Goal: Information Seeking & Learning: Learn about a topic

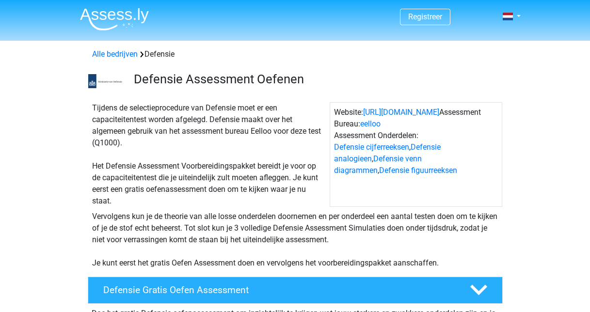
scroll to position [291, 0]
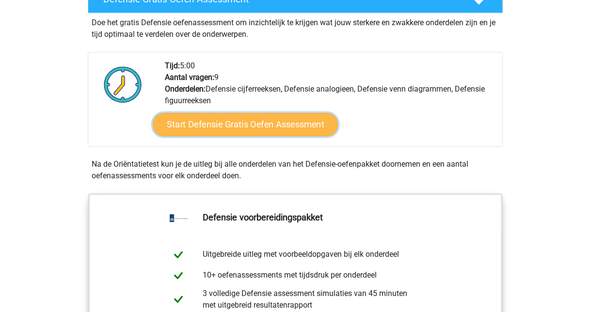
click at [261, 130] on link "Start Defensie Gratis Oefen Assessment" at bounding box center [245, 124] width 185 height 23
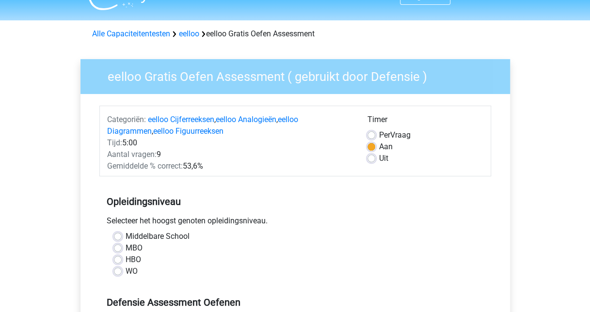
scroll to position [48, 0]
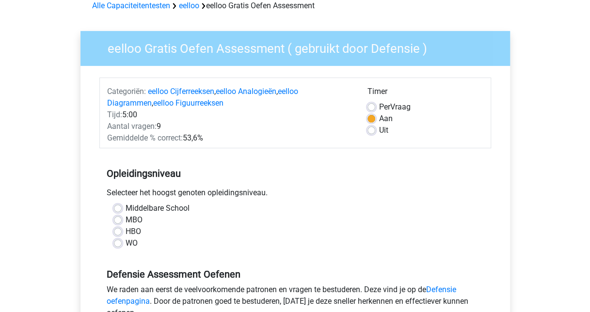
click at [126, 207] on label "Middelbare School" at bounding box center [158, 209] width 64 height 12
click at [119, 207] on input "Middelbare School" at bounding box center [118, 208] width 8 height 10
radio input "true"
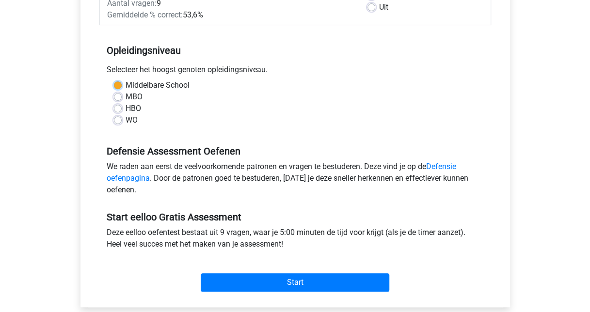
scroll to position [194, 0]
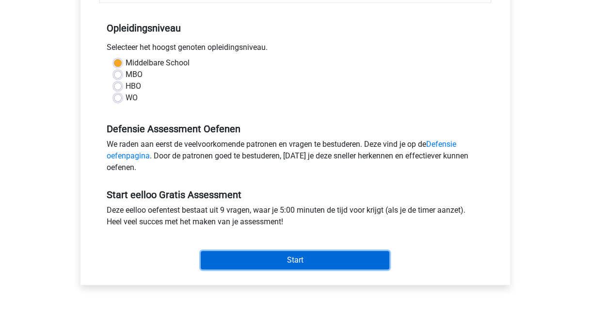
click at [234, 261] on input "Start" at bounding box center [295, 260] width 189 height 18
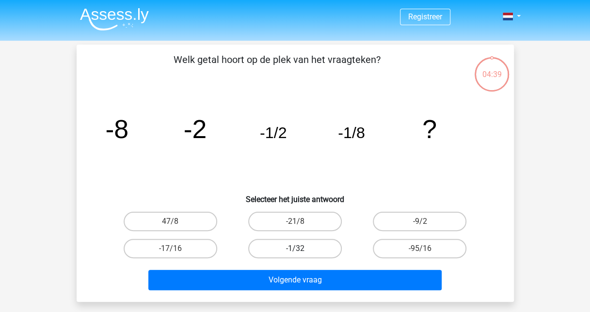
click at [301, 251] on label "-1/32" at bounding box center [295, 248] width 94 height 19
click at [301, 251] on input "-1/32" at bounding box center [298, 252] width 6 height 6
radio input "true"
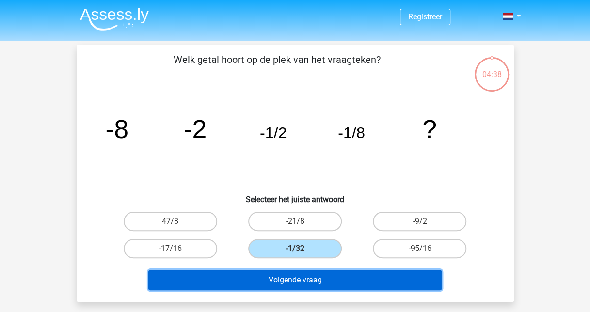
click at [320, 271] on button "Volgende vraag" at bounding box center [294, 280] width 293 height 20
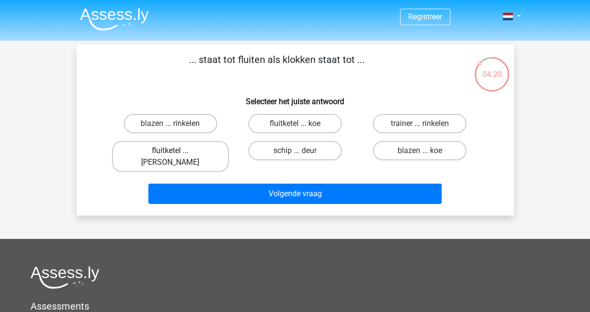
click at [195, 153] on label "fluitketel ... luiden" at bounding box center [170, 156] width 117 height 31
click at [176, 153] on input "fluitketel ... luiden" at bounding box center [173, 154] width 6 height 6
radio input "true"
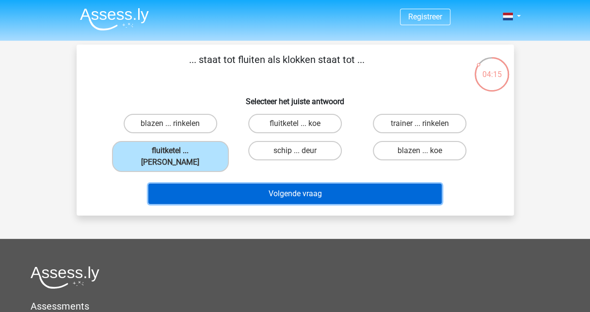
click at [234, 184] on button "Volgende vraag" at bounding box center [294, 194] width 293 height 20
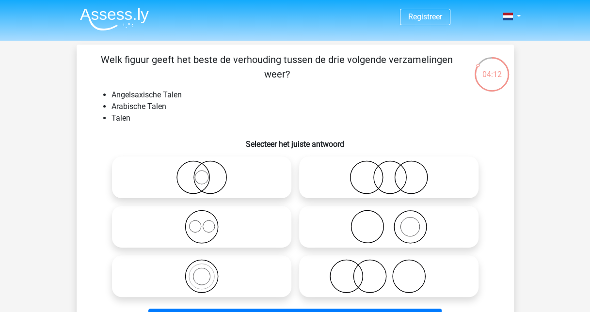
drag, startPoint x: 98, startPoint y: 55, endPoint x: 316, endPoint y: 75, distance: 218.5
click at [316, 75] on p "Welk figuur geeft het beste de verhouding tussen de drie volgende verzamelingen…" at bounding box center [277, 66] width 370 height 29
click at [315, 77] on p "Welk figuur geeft het beste de verhouding tussen de drie volgende verzamelingen…" at bounding box center [277, 66] width 370 height 29
click at [304, 78] on p "Welk figuur geeft het beste de verhouding tussen de drie volgende verzamelingen…" at bounding box center [277, 66] width 370 height 29
click at [281, 79] on p "Welk figuur geeft het beste de verhouding tussen de drie volgende verzamelingen…" at bounding box center [277, 66] width 370 height 29
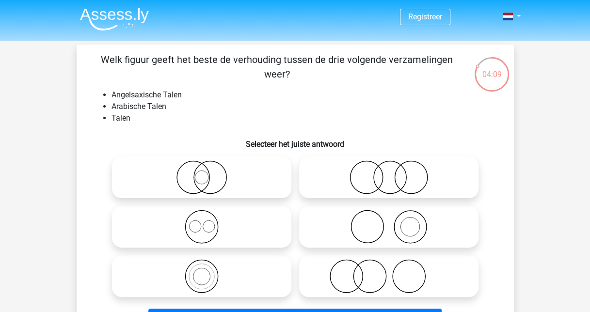
drag, startPoint x: 287, startPoint y: 79, endPoint x: 101, endPoint y: 61, distance: 186.5
click at [101, 61] on p "Welk figuur geeft het beste de verhouding tussen de drie volgende verzamelingen…" at bounding box center [277, 66] width 370 height 29
drag, startPoint x: 101, startPoint y: 61, endPoint x: 266, endPoint y: 82, distance: 165.7
click at [266, 82] on div "Welk figuur geeft het beste de verhouding tussen de drie volgende verzamelingen…" at bounding box center [294, 192] width 429 height 281
drag, startPoint x: 296, startPoint y: 79, endPoint x: 80, endPoint y: 55, distance: 216.6
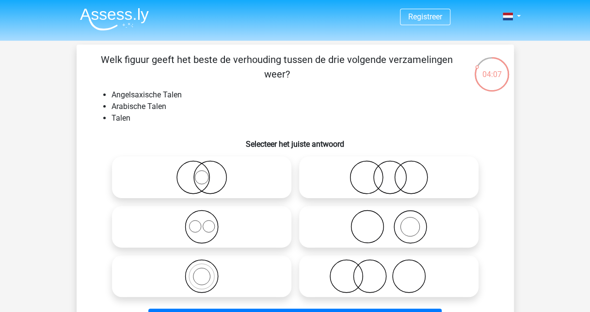
click at [80, 55] on div "Welk figuur geeft het beste de verhouding tussen de drie volgende verzamelingen…" at bounding box center [294, 192] width 429 height 281
drag, startPoint x: 80, startPoint y: 55, endPoint x: 290, endPoint y: 90, distance: 212.8
click at [290, 90] on li "Angelsaxische Talen" at bounding box center [304, 95] width 387 height 12
drag, startPoint x: 112, startPoint y: 95, endPoint x: 141, endPoint y: 118, distance: 36.5
click at [141, 118] on ul "Angelsaxische Talen Arabische Talen Talen" at bounding box center [295, 106] width 406 height 35
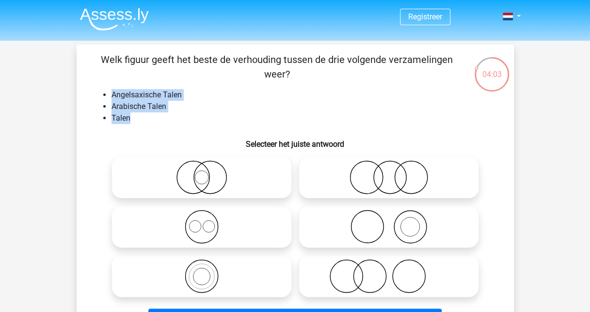
drag, startPoint x: 141, startPoint y: 118, endPoint x: 216, endPoint y: 101, distance: 77.1
click at [216, 101] on li "Arabische Talen" at bounding box center [304, 107] width 387 height 12
click at [213, 101] on li "Arabische Talen" at bounding box center [304, 107] width 387 height 12
click at [167, 102] on li "Arabische Talen" at bounding box center [304, 107] width 387 height 12
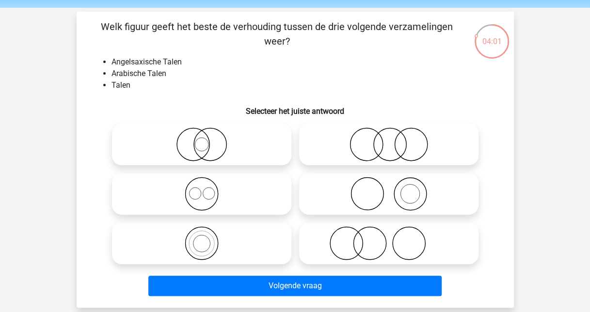
scroll to position [48, 0]
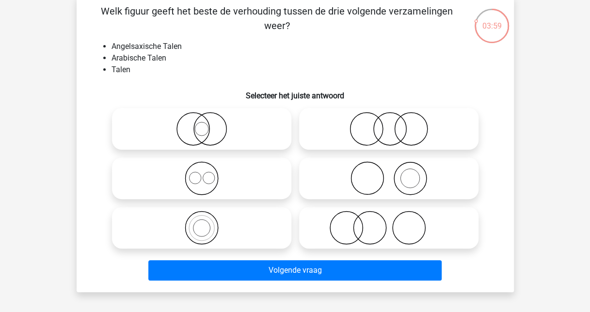
click at [232, 126] on icon at bounding box center [202, 129] width 172 height 34
click at [208, 124] on input "radio" at bounding box center [205, 121] width 6 height 6
radio input "true"
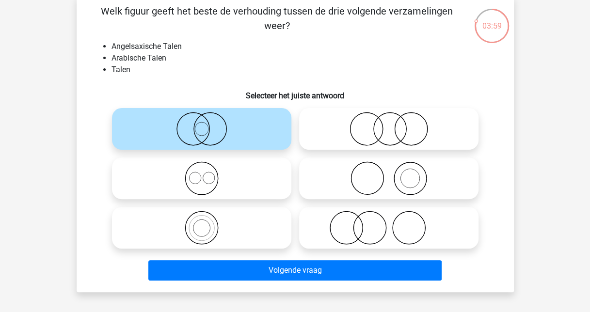
drag, startPoint x: 315, startPoint y: 126, endPoint x: 305, endPoint y: 131, distance: 11.7
click at [316, 126] on icon at bounding box center [389, 129] width 172 height 34
click at [389, 124] on input "radio" at bounding box center [392, 121] width 6 height 6
radio input "true"
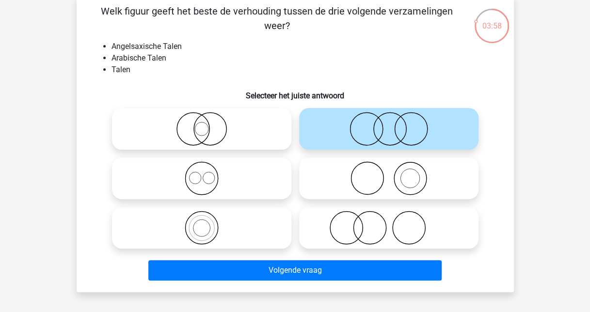
click at [229, 166] on icon at bounding box center [202, 178] width 172 height 34
click at [208, 167] on input "radio" at bounding box center [205, 170] width 6 height 6
radio input "true"
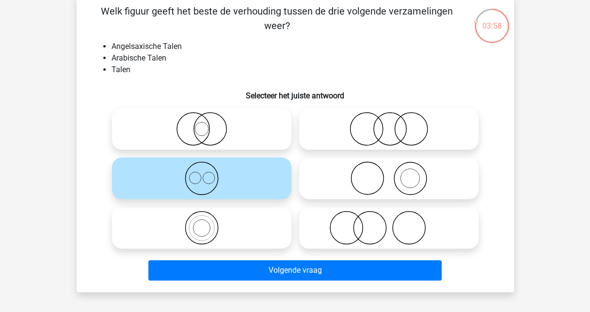
click at [353, 157] on div at bounding box center [388, 178] width 187 height 49
click at [253, 137] on icon at bounding box center [202, 129] width 172 height 34
click at [208, 124] on input "radio" at bounding box center [205, 121] width 6 height 6
radio input "true"
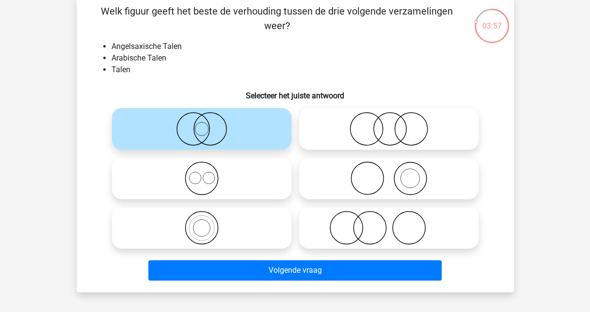
click at [331, 127] on icon at bounding box center [389, 129] width 172 height 34
click at [389, 124] on input "radio" at bounding box center [392, 121] width 6 height 6
radio input "true"
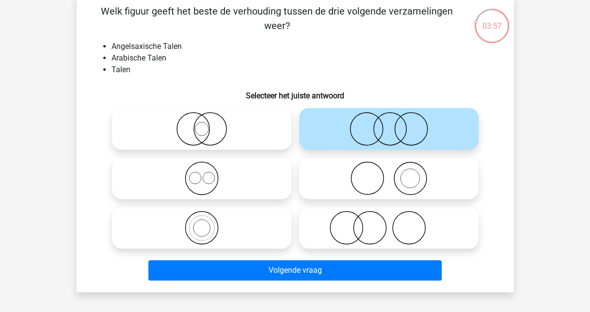
click at [256, 159] on label at bounding box center [201, 179] width 179 height 42
click at [208, 167] on input "radio" at bounding box center [205, 170] width 6 height 6
radio input "true"
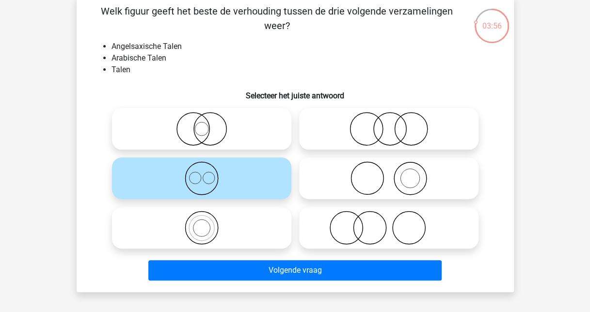
click at [332, 166] on icon at bounding box center [389, 178] width 172 height 34
click at [389, 167] on input "radio" at bounding box center [392, 170] width 6 height 6
radio input "true"
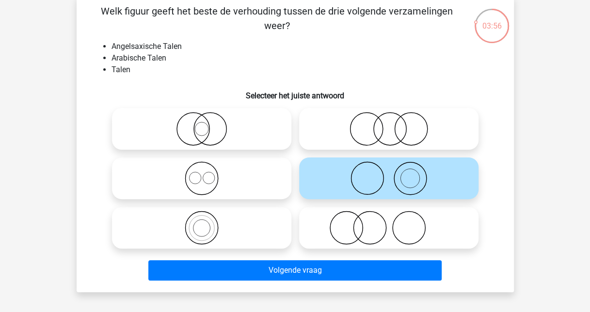
drag, startPoint x: 338, startPoint y: 132, endPoint x: 323, endPoint y: 130, distance: 15.2
click at [328, 130] on icon at bounding box center [389, 129] width 172 height 34
click at [389, 124] on input "radio" at bounding box center [392, 121] width 6 height 6
radio input "true"
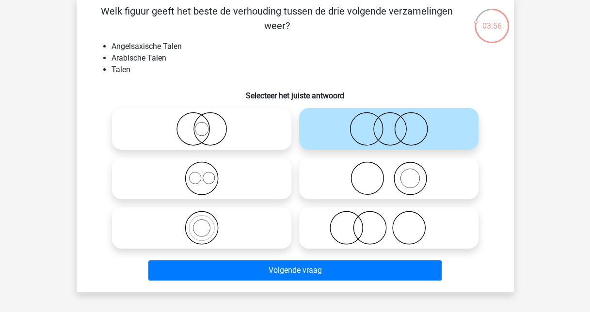
click at [211, 127] on icon at bounding box center [202, 129] width 172 height 34
click at [208, 124] on input "radio" at bounding box center [205, 121] width 6 height 6
radio input "true"
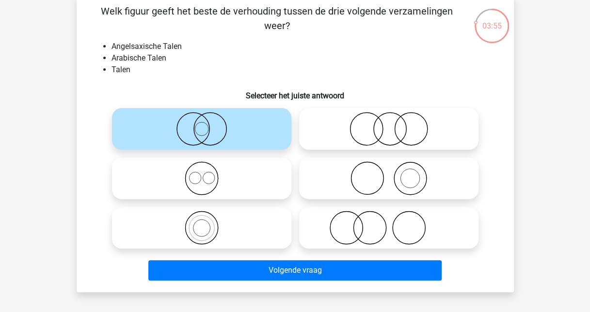
drag, startPoint x: 302, startPoint y: 126, endPoint x: 296, endPoint y: 125, distance: 6.8
click at [300, 125] on label at bounding box center [388, 129] width 179 height 42
click at [389, 124] on input "radio" at bounding box center [392, 121] width 6 height 6
radio input "true"
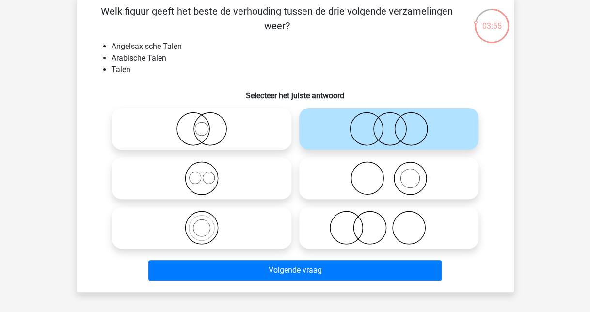
drag, startPoint x: 213, startPoint y: 127, endPoint x: 304, endPoint y: 123, distance: 91.2
click at [214, 128] on icon at bounding box center [202, 129] width 172 height 34
click at [208, 124] on input "radio" at bounding box center [205, 121] width 6 height 6
radio input "true"
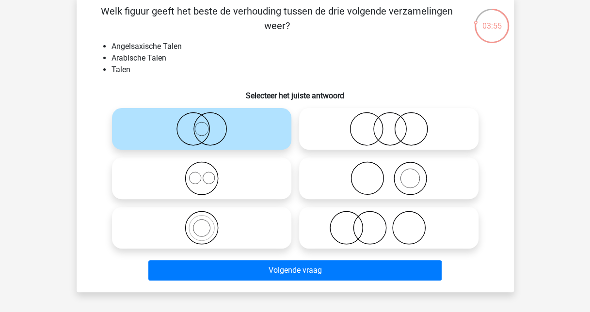
click at [323, 123] on icon at bounding box center [389, 129] width 172 height 34
click at [389, 123] on input "radio" at bounding box center [392, 121] width 6 height 6
radio input "true"
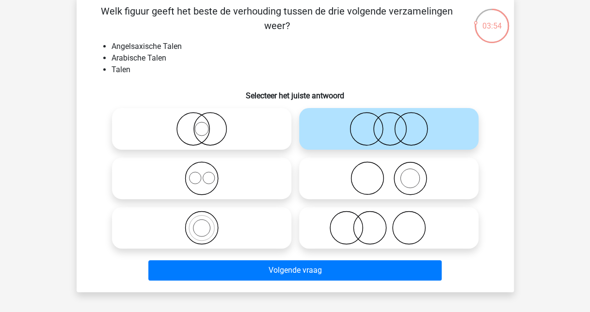
drag, startPoint x: 323, startPoint y: 160, endPoint x: 252, endPoint y: 167, distance: 71.6
click at [323, 160] on label at bounding box center [388, 179] width 179 height 42
click at [389, 167] on input "radio" at bounding box center [392, 170] width 6 height 6
radio input "true"
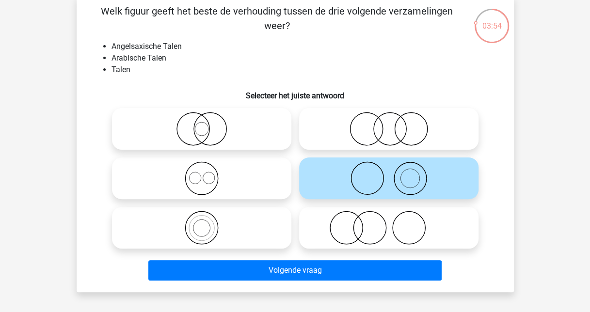
drag, startPoint x: 235, startPoint y: 172, endPoint x: 226, endPoint y: 141, distance: 32.7
click at [234, 172] on icon at bounding box center [202, 178] width 172 height 34
click at [208, 172] on input "radio" at bounding box center [205, 170] width 6 height 6
radio input "true"
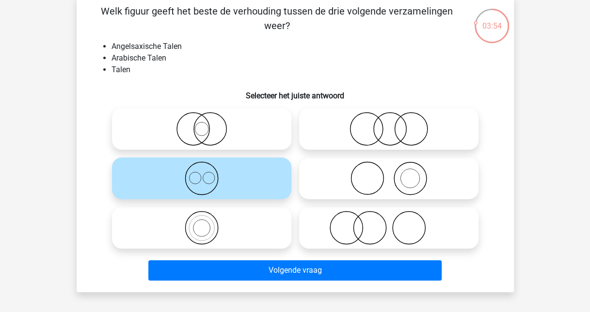
click at [224, 136] on icon at bounding box center [202, 129] width 172 height 34
click at [208, 124] on input "radio" at bounding box center [205, 121] width 6 height 6
radio input "true"
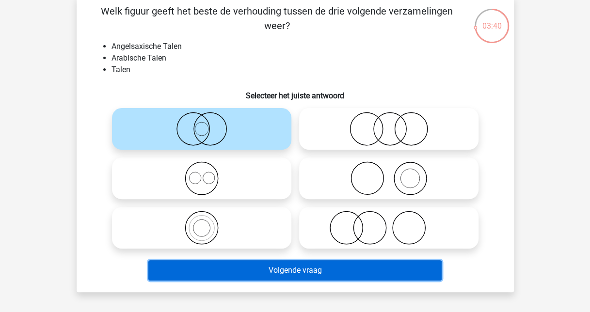
click at [282, 268] on button "Volgende vraag" at bounding box center [294, 270] width 293 height 20
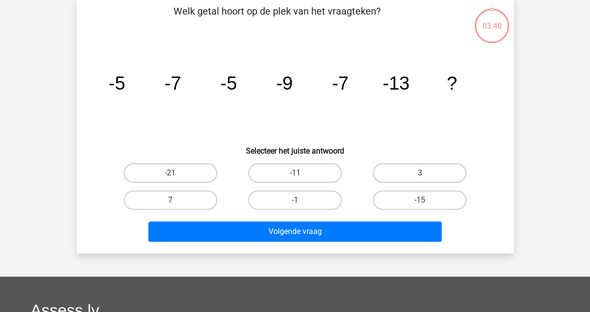
scroll to position [45, 0]
